Goal: Task Accomplishment & Management: Manage account settings

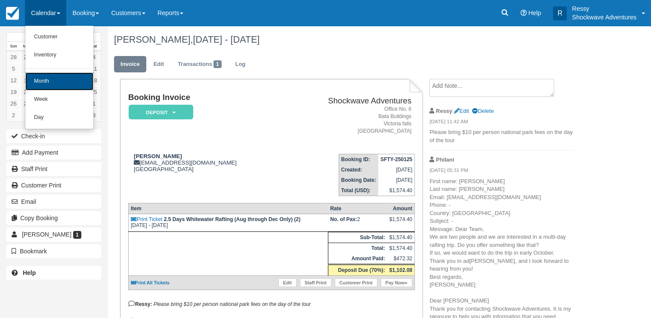
click at [56, 81] on link "Month" at bounding box center [59, 81] width 68 height 18
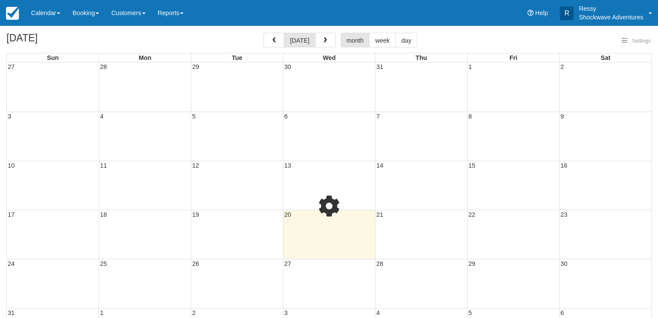
select select
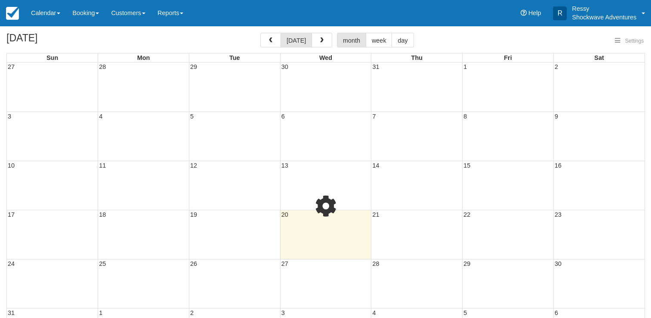
select select
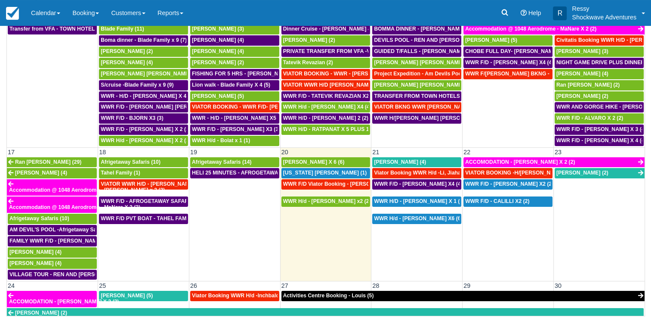
scroll to position [344, 0]
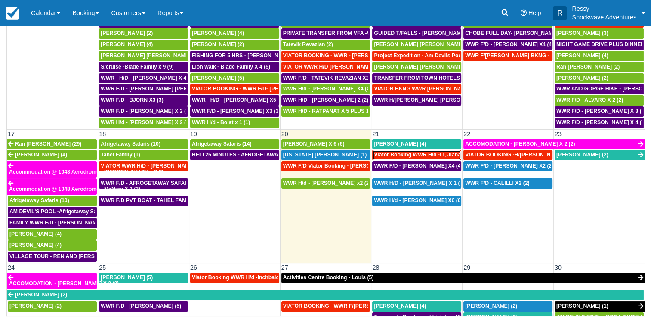
click at [428, 152] on span "Viator Booking WWR H/d -Li, Jiahao X 2 (2)" at bounding box center [427, 155] width 107 height 6
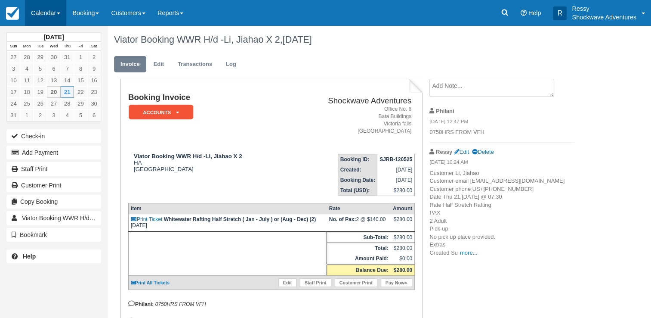
click at [50, 9] on link "Calendar" at bounding box center [45, 13] width 41 height 26
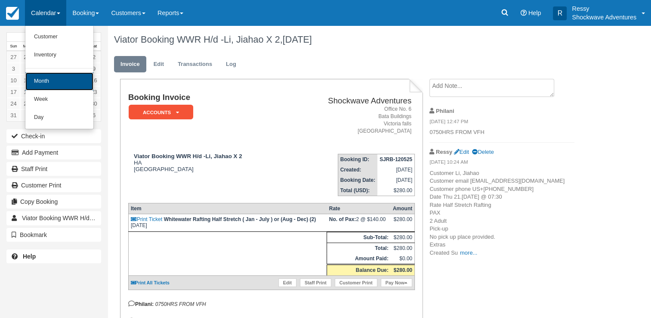
click at [45, 78] on link "Month" at bounding box center [59, 81] width 68 height 18
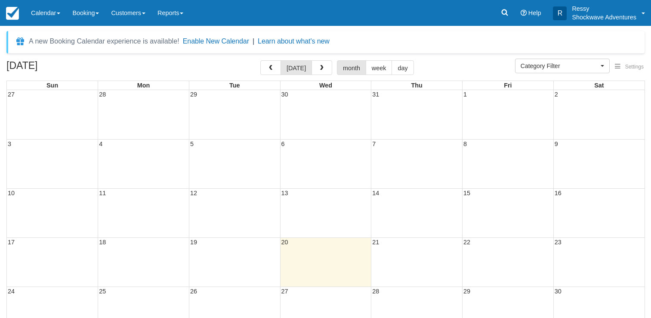
select select
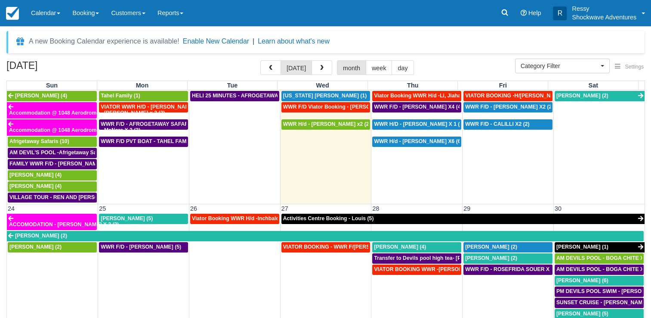
scroll to position [344, 0]
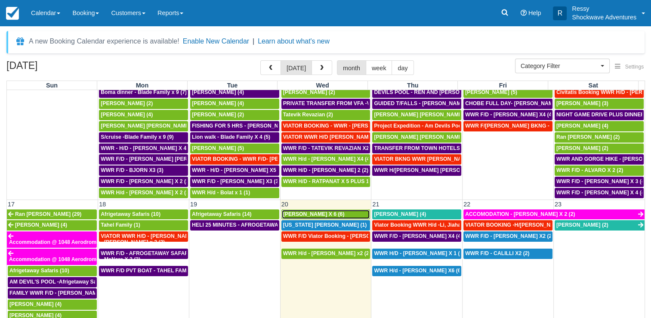
click at [327, 211] on span "CHRIS TURPIN X 6 (6)" at bounding box center [314, 214] width 62 height 6
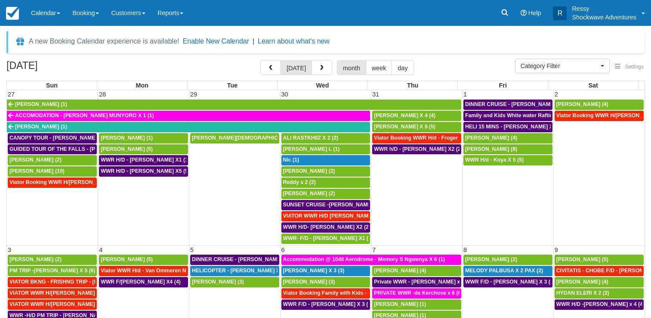
select select
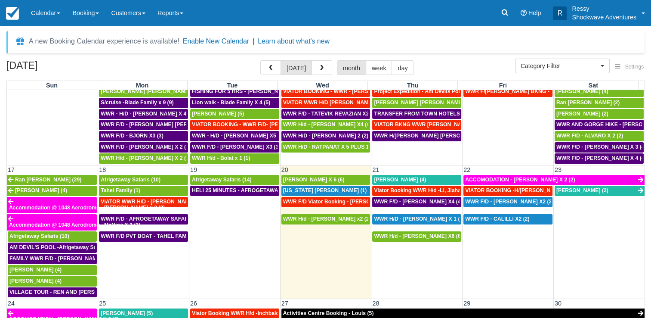
scroll to position [387, 0]
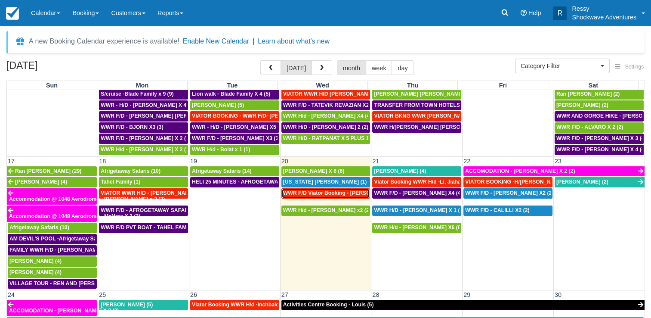
click at [325, 190] on span "WWR F/D Viator Booking - [PERSON_NAME] X1 (1)" at bounding box center [346, 193] width 127 height 6
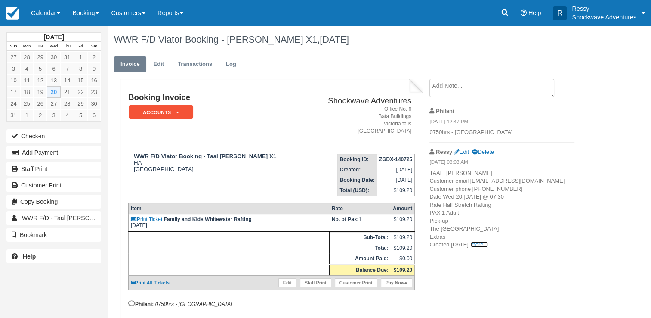
click at [488, 248] on link "more..." at bounding box center [479, 244] width 17 height 6
